Goal: Navigation & Orientation: Find specific page/section

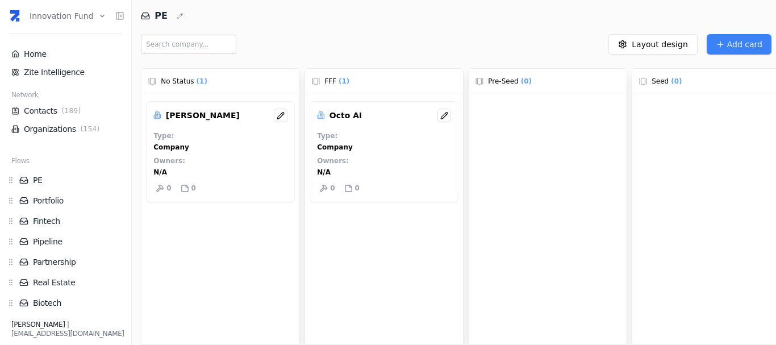
scroll to position [16, 0]
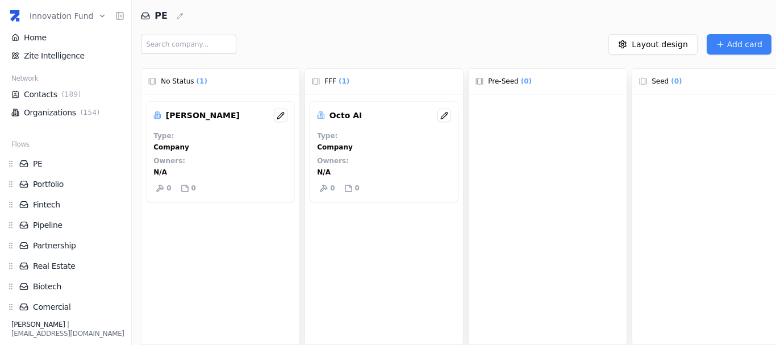
click at [69, 16] on html "Innovation Fund Home Zite Intelligence Network Contacts ( 189 ) Organizations (…" at bounding box center [388, 172] width 776 height 345
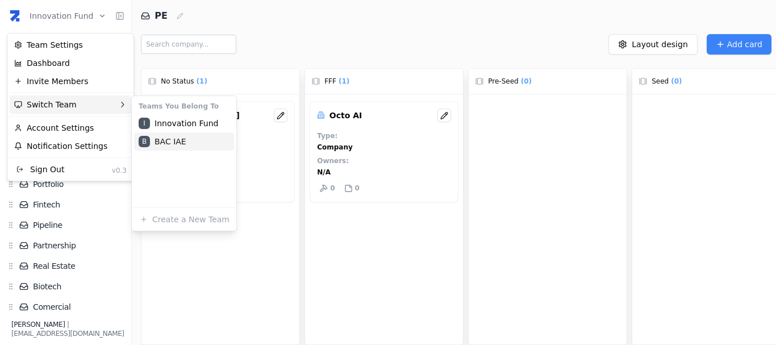
click at [183, 146] on div "B BAC IAE" at bounding box center [184, 141] width 100 height 18
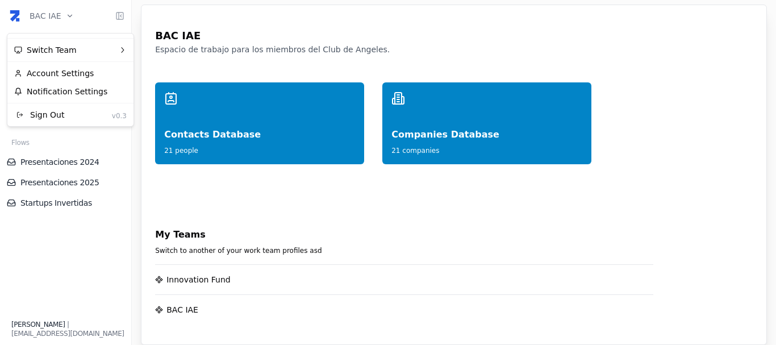
click at [46, 16] on html "BAC IAE Home Network Contacts ( 21 ) Organizations ( 21 ) Flows Presentaciones …" at bounding box center [388, 172] width 776 height 345
click at [71, 56] on div "Switch Team" at bounding box center [71, 50] width 122 height 18
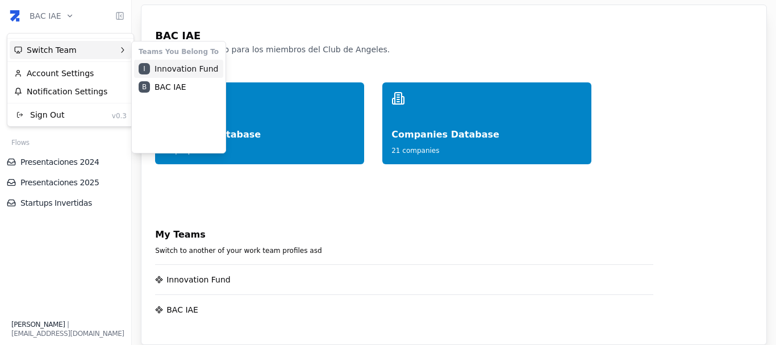
click at [167, 68] on div "I Innovation Fund" at bounding box center [178, 69] width 89 height 18
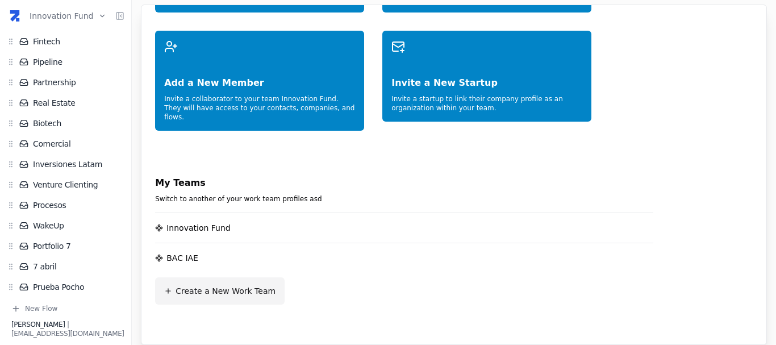
scroll to position [151, 0]
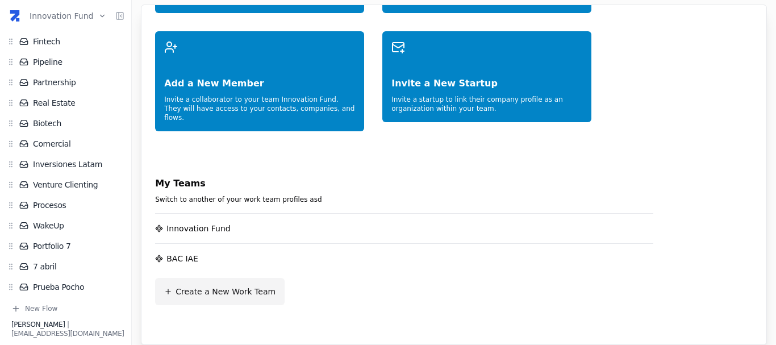
click at [224, 286] on p "Create a New Work Team" at bounding box center [226, 291] width 100 height 11
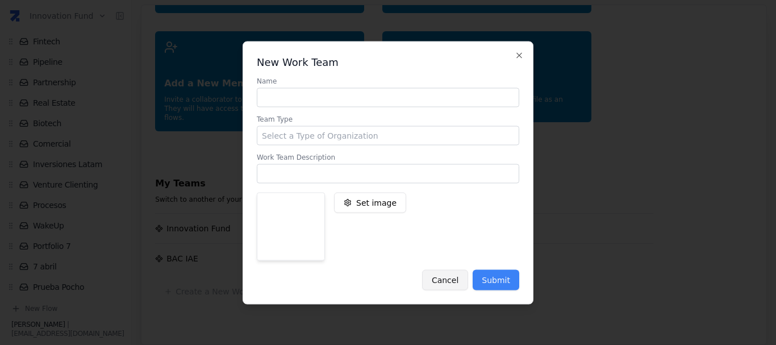
click at [454, 287] on button "Cancel" at bounding box center [445, 279] width 46 height 20
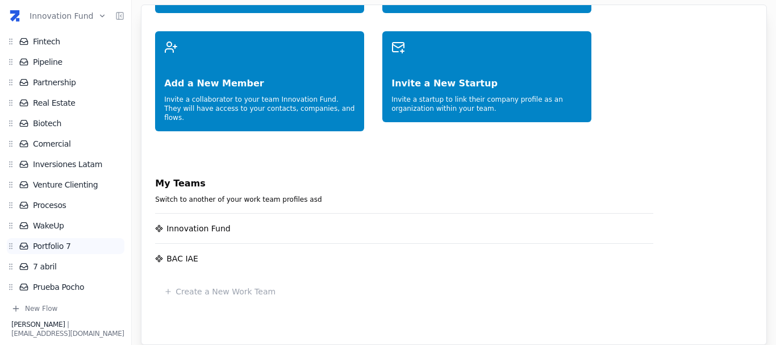
scroll to position [0, 0]
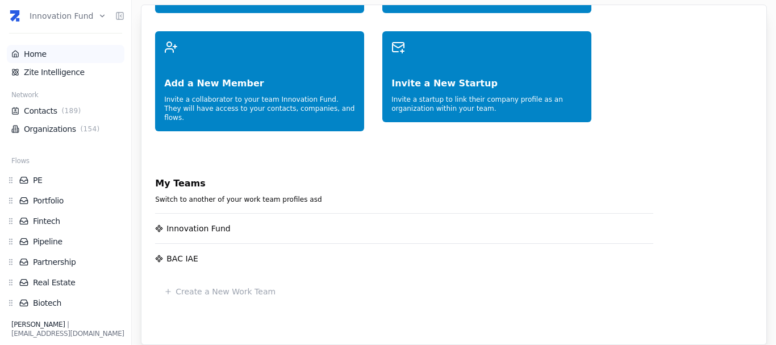
click at [47, 55] on link "Home" at bounding box center [65, 53] width 109 height 11
click at [51, 73] on link "Zite Intelligence" at bounding box center [65, 72] width 109 height 11
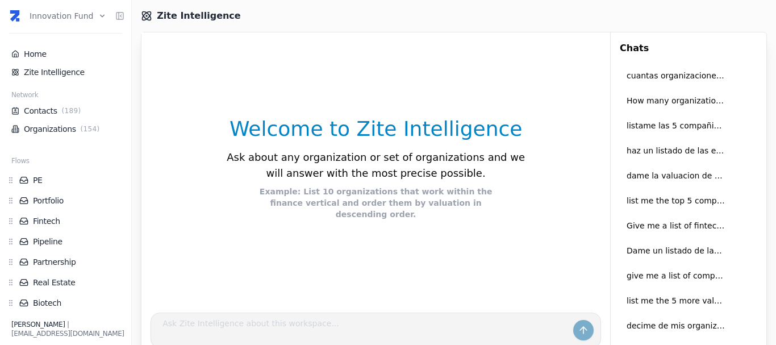
click at [56, 18] on html "Innovation Fund Home Zite Intelligence Network Contacts ( 189 ) Organizations (…" at bounding box center [388, 172] width 776 height 345
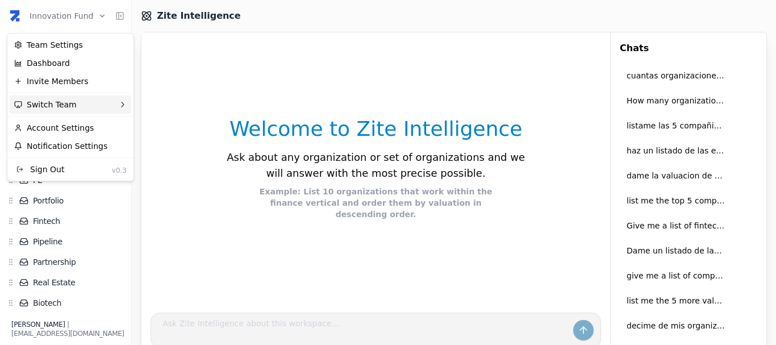
click at [82, 105] on div "Switch Team" at bounding box center [71, 104] width 122 height 18
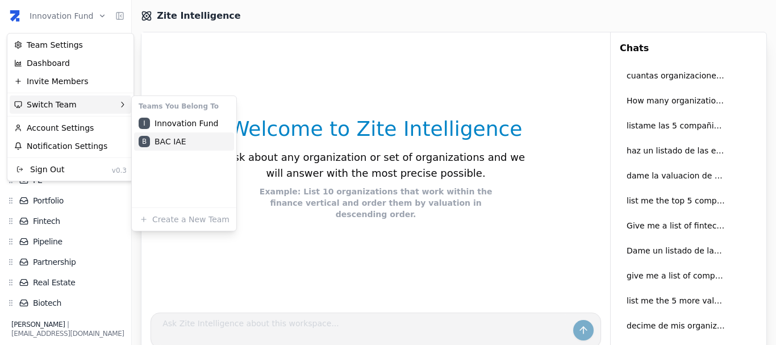
click at [175, 143] on div "B BAC IAE" at bounding box center [184, 141] width 100 height 18
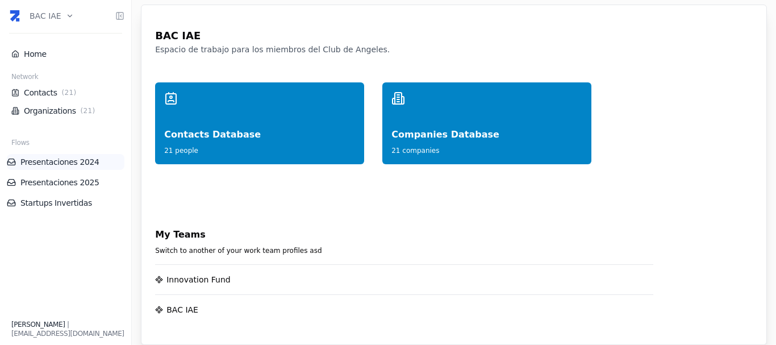
click at [55, 168] on li "Presentaciones 2024" at bounding box center [66, 162] width 118 height 16
click at [48, 165] on link "Presentaciones 2024" at bounding box center [66, 161] width 118 height 11
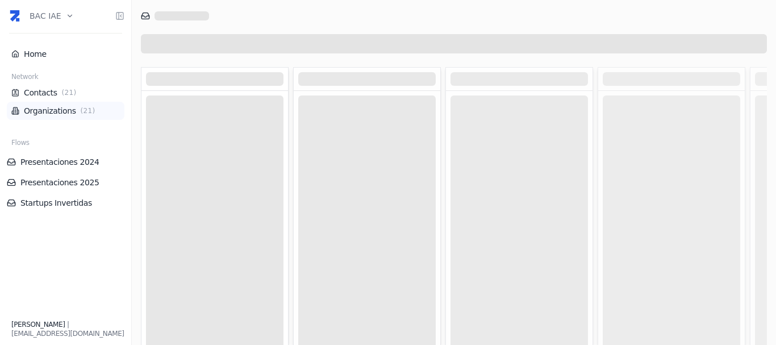
click at [41, 109] on link "Organizations ( 21 )" at bounding box center [65, 110] width 109 height 11
